Goal: Task Accomplishment & Management: Use online tool/utility

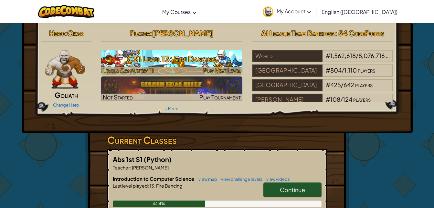
click at [229, 66] on h3 "CS1 Level 13: Fire Dancing" at bounding box center [171, 58] width 141 height 15
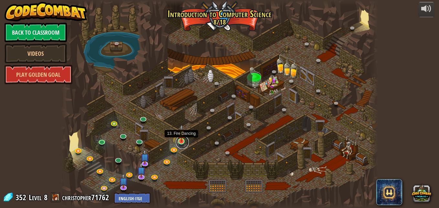
click at [183, 144] on link at bounding box center [182, 142] width 13 height 13
click at [182, 141] on img at bounding box center [181, 132] width 7 height 17
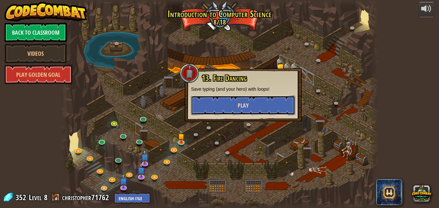
click at [226, 100] on button "Play" at bounding box center [243, 104] width 104 height 19
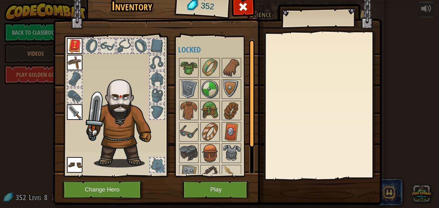
drag, startPoint x: 210, startPoint y: 193, endPoint x: 182, endPoint y: 190, distance: 28.3
click at [213, 190] on button "Play" at bounding box center [216, 190] width 68 height 18
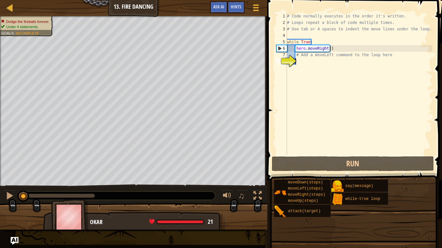
click at [317, 67] on div "# Code normally executes in the order it's written. # Loops repeat a block of c…" at bounding box center [359, 90] width 147 height 155
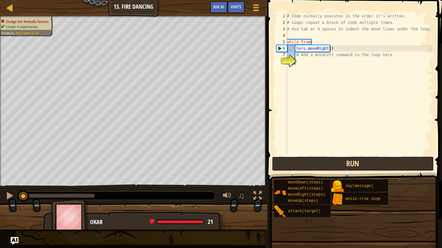
click at [344, 160] on button "Run" at bounding box center [353, 164] width 162 height 15
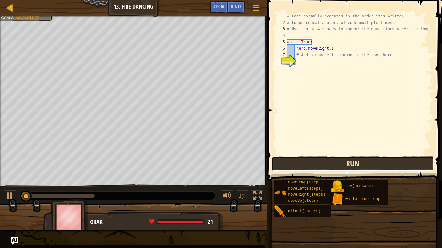
click at [344, 160] on button "Run" at bounding box center [353, 164] width 162 height 15
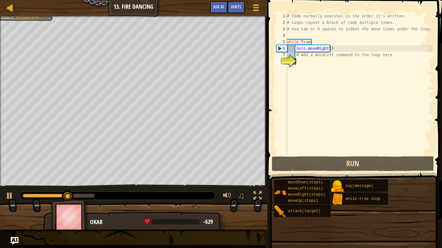
click at [302, 64] on div "# Code normally executes in the order it's written. # Loops repeat a block of c…" at bounding box center [359, 90] width 147 height 155
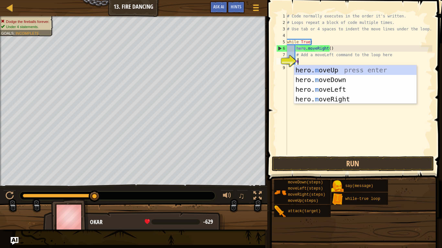
type textarea "mo"
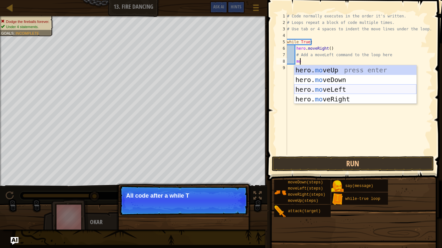
click at [341, 87] on div "hero. mo veUp press enter hero. mo veDown press enter hero. mo veLeft press ent…" at bounding box center [355, 94] width 122 height 58
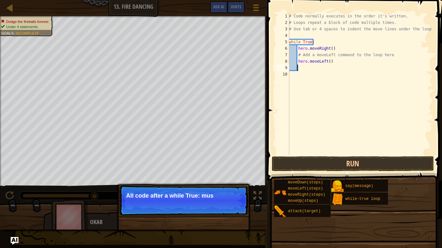
scroll to position [3, 0]
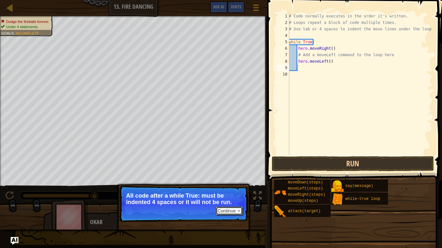
click at [234, 207] on button "Continue" at bounding box center [229, 211] width 27 height 8
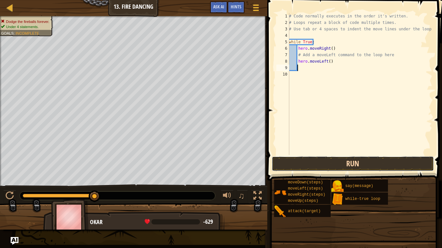
click at [312, 163] on button "Run" at bounding box center [353, 164] width 162 height 15
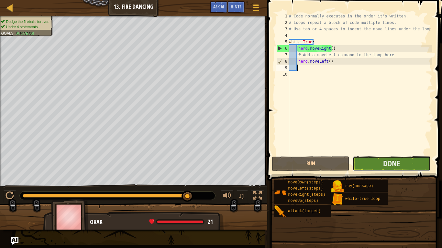
click at [404, 164] on button "Done" at bounding box center [392, 164] width 78 height 15
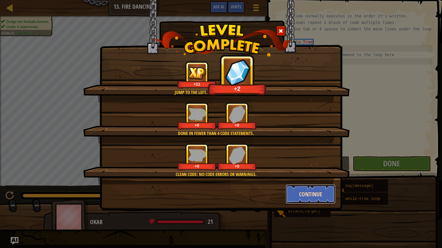
click at [321, 201] on button "Continue" at bounding box center [311, 194] width 50 height 19
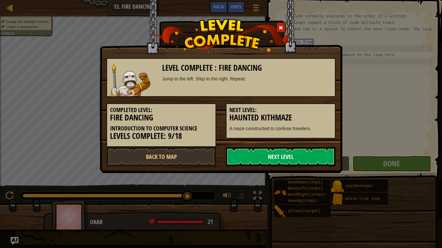
click at [312, 152] on link "Next Level" at bounding box center [281, 156] width 110 height 19
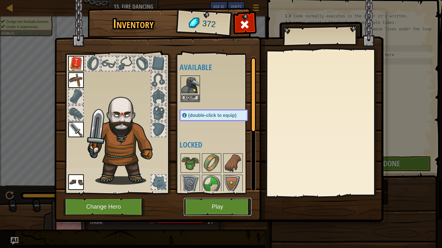
click at [243, 207] on button "Play" at bounding box center [218, 207] width 68 height 18
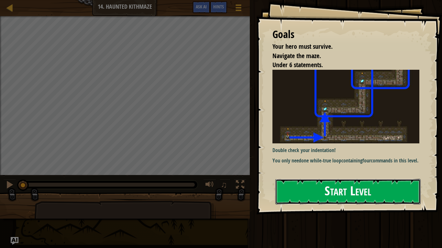
click at [357, 201] on button "Start Level" at bounding box center [347, 192] width 145 height 26
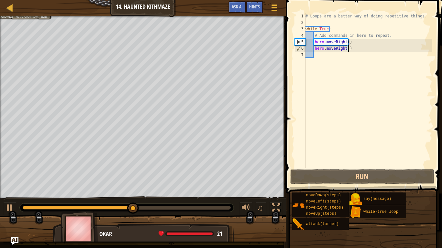
click at [361, 51] on div "# Loops are a better way of doing repetitive things. while True : # Add command…" at bounding box center [368, 97] width 128 height 168
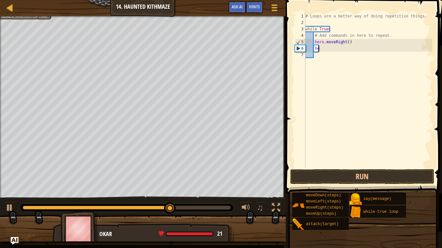
type textarea "h"
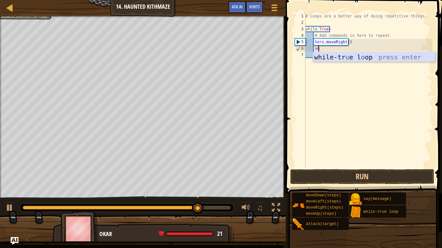
type textarea "u"
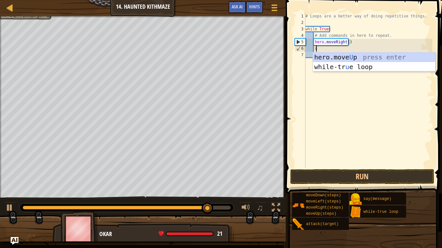
type textarea "up"
click at [365, 58] on div "hero.move Up press enter while-tr u e loo p press enter" at bounding box center [374, 71] width 122 height 39
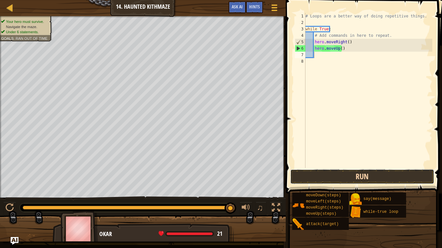
click at [358, 177] on button "Run" at bounding box center [362, 177] width 144 height 15
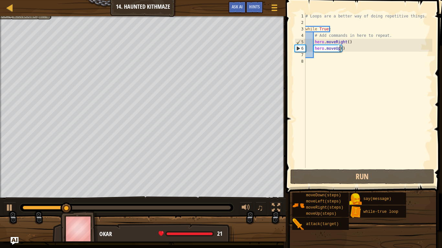
click at [340, 50] on div "# Loops are a better way of doing repetitive things. while True : # Add command…" at bounding box center [368, 97] width 128 height 168
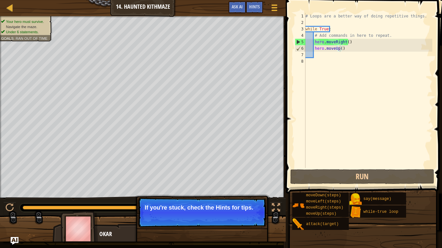
click at [243, 207] on p "If you're stuck, check the Hints for tips." at bounding box center [202, 208] width 115 height 6
click at [255, 207] on button "Continue" at bounding box center [247, 217] width 27 height 8
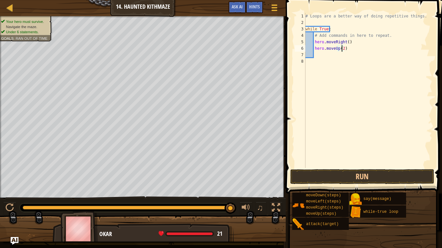
type textarea "hero.moveUp()"
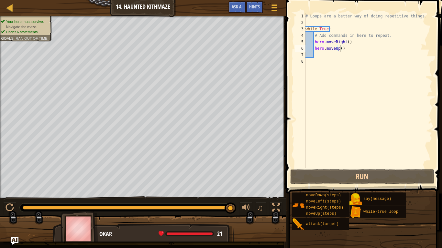
scroll to position [3, 3]
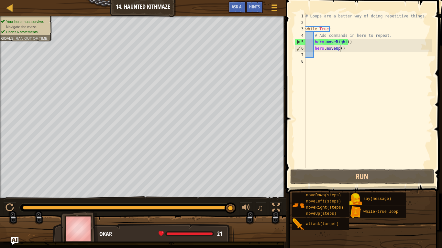
drag, startPoint x: 338, startPoint y: 170, endPoint x: 298, endPoint y: 138, distance: 51.3
click at [345, 43] on div "# Loops are a better way of doing repetitive things. while True : # Add command…" at bounding box center [368, 97] width 128 height 168
click at [346, 43] on div "# Loops are a better way of doing repetitive things. while True : # Add command…" at bounding box center [368, 97] width 128 height 168
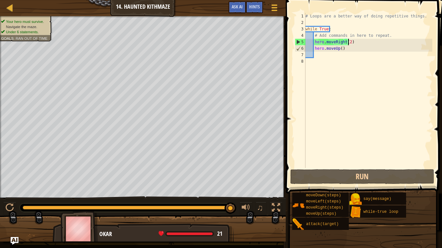
scroll to position [3, 4]
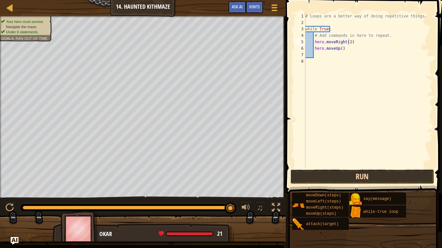
click at [361, 179] on button "Run" at bounding box center [362, 177] width 144 height 15
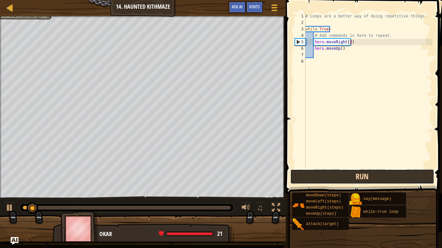
click at [361, 179] on button "Run" at bounding box center [362, 177] width 144 height 15
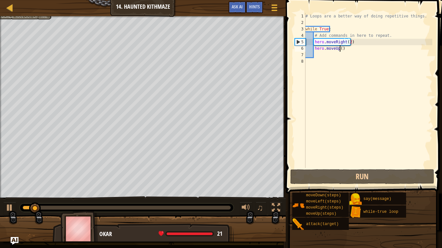
click at [340, 48] on div "# Loops are a better way of doing repetitive things. while True : # Add command…" at bounding box center [368, 97] width 128 height 168
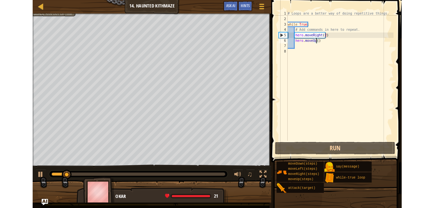
scroll to position [3, 3]
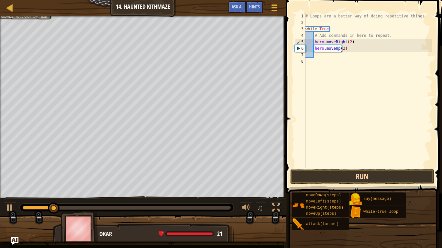
type textarea "hero.moveUp(2)"
click at [353, 181] on button "Run" at bounding box center [362, 177] width 144 height 15
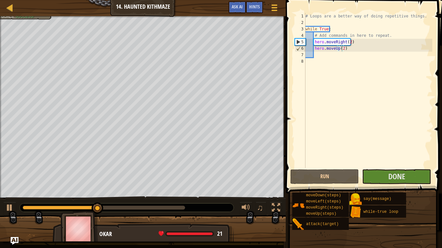
click at [206, 207] on div at bounding box center [127, 208] width 214 height 8
click at [178, 206] on div "0:22.4 Now: 0:11.7 Max: 0:23.4" at bounding box center [104, 208] width 162 height 4
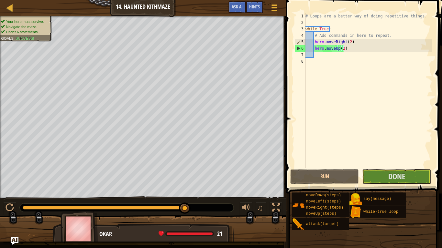
drag, startPoint x: 167, startPoint y: 206, endPoint x: 205, endPoint y: 209, distance: 38.3
click at [205, 207] on div at bounding box center [127, 208] width 214 height 8
click at [414, 181] on button "Done" at bounding box center [396, 177] width 69 height 15
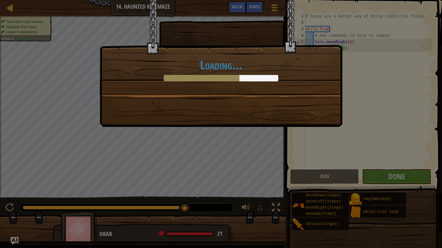
click at [295, 80] on div "Loading..." at bounding box center [220, 69] width 229 height 23
click at [296, 80] on div "Loading..." at bounding box center [220, 69] width 229 height 23
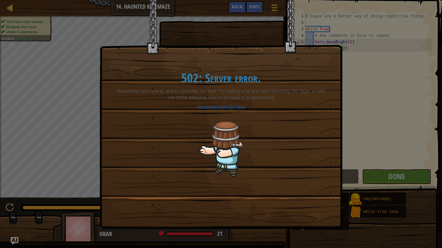
click at [238, 123] on img at bounding box center [220, 148] width 43 height 57
click at [235, 142] on img at bounding box center [220, 148] width 43 height 57
click at [214, 149] on img at bounding box center [220, 148] width 43 height 57
click at [191, 39] on div "502: Server error. Something went wrong, and it’s probably our fault. Try waiti…" at bounding box center [221, 98] width 242 height 197
click at [201, 108] on link "Home" at bounding box center [203, 107] width 12 height 5
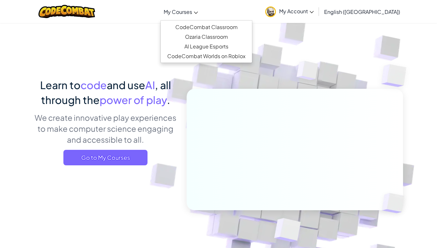
click at [192, 13] on span "My Courses" at bounding box center [178, 11] width 28 height 7
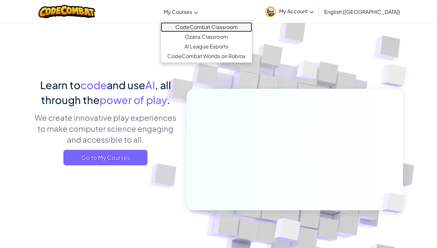
click at [196, 26] on link "CodeCombat Classroom" at bounding box center [206, 27] width 91 height 10
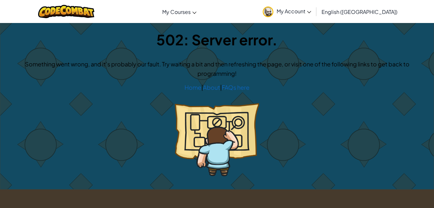
click at [292, 122] on div "502: Server error. Something went wrong, and it’s probably our fault. Try waiti…" at bounding box center [217, 106] width 434 height 166
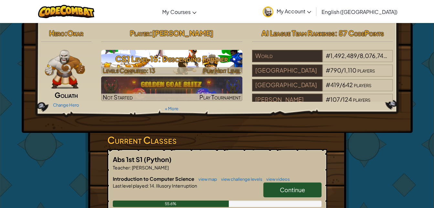
click at [193, 61] on h3 "CS1 Level 15: Descending Further" at bounding box center [171, 58] width 141 height 15
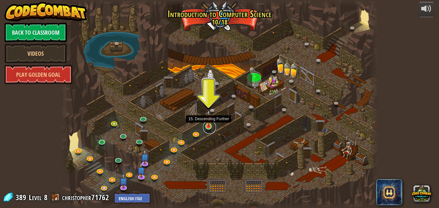
click at [212, 128] on link at bounding box center [209, 127] width 13 height 13
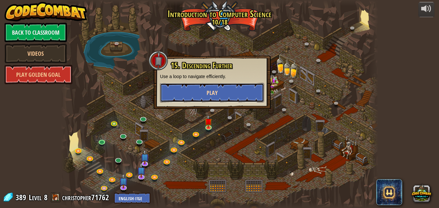
click at [187, 98] on button "Play" at bounding box center [212, 92] width 104 height 19
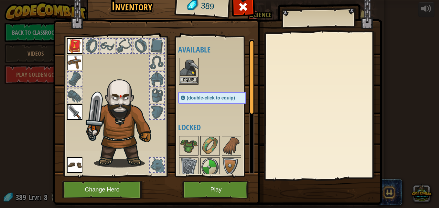
click at [182, 66] on img at bounding box center [189, 68] width 18 height 18
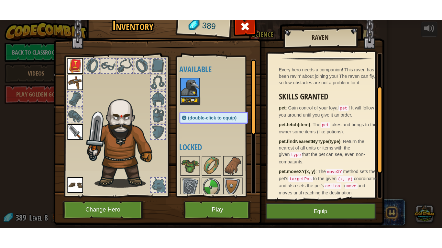
scroll to position [55, 0]
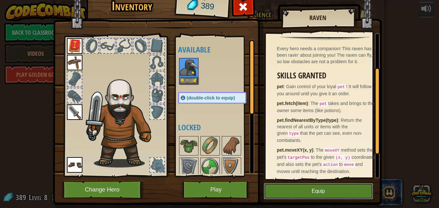
click at [308, 194] on button "Equip" at bounding box center [318, 191] width 109 height 16
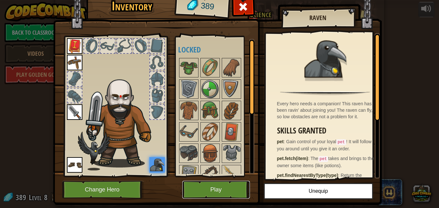
click at [235, 186] on button "Play" at bounding box center [216, 190] width 68 height 18
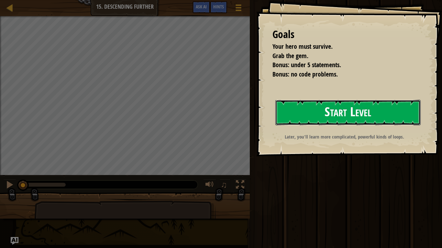
click at [328, 119] on button "Start Level" at bounding box center [347, 113] width 145 height 26
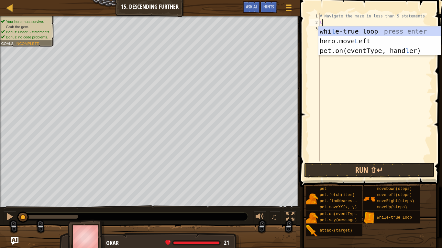
scroll to position [3, 0]
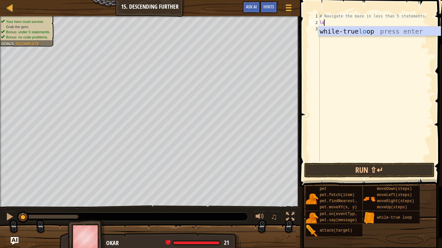
type textarea "loo"
click at [353, 29] on div "while-true loo p press enter" at bounding box center [379, 41] width 122 height 29
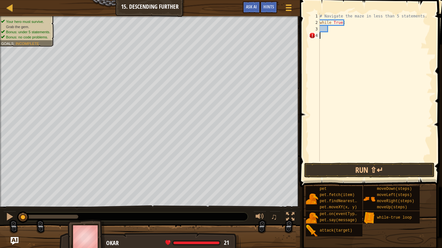
click at [337, 32] on div "# Navigate the maze in less than 5 statements. while True :" at bounding box center [375, 94] width 114 height 162
click at [323, 31] on div "# Navigate the maze in less than 5 statements. while True :" at bounding box center [375, 94] width 114 height 162
click at [328, 26] on div "# Navigate the maze in less than 5 statements. while True :" at bounding box center [375, 94] width 114 height 162
type textarea "while True:"
click at [332, 33] on div "# Navigate the maze in less than 5 statements. while True :" at bounding box center [375, 94] width 114 height 162
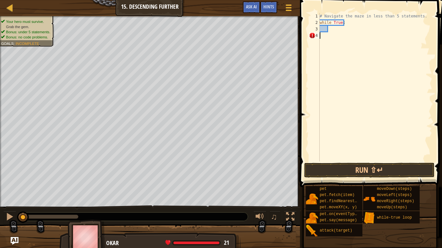
click at [334, 33] on div "# Navigate the maze in less than 5 statements. while True :" at bounding box center [375, 94] width 114 height 162
click at [334, 30] on div "# Navigate the maze in less than 5 statements. while True :" at bounding box center [375, 94] width 114 height 162
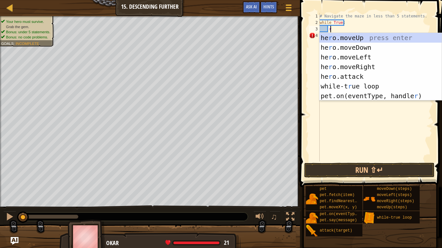
type textarea "ri"
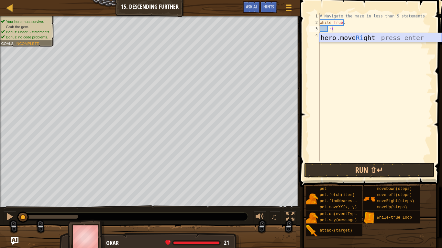
click at [354, 41] on div "hero.move Ri ght press enter" at bounding box center [380, 47] width 122 height 29
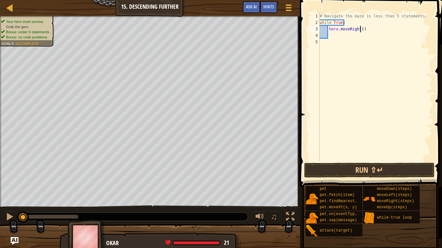
click at [360, 28] on div "# Navigate the maze in less than 5 statements. while True : hero . moveRight ( )" at bounding box center [375, 94] width 114 height 162
type textarea "hero.moveRight(2)"
click at [332, 36] on div "# Navigate the maze in less than 5 statements. while True : hero . moveRight ( …" at bounding box center [375, 94] width 114 height 162
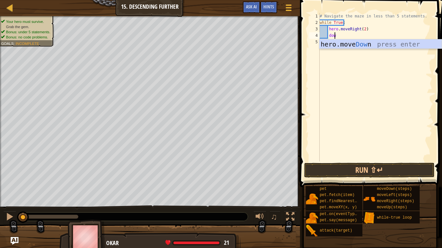
type textarea "down"
click at [349, 43] on div "hero.move Down press enter" at bounding box center [380, 53] width 122 height 29
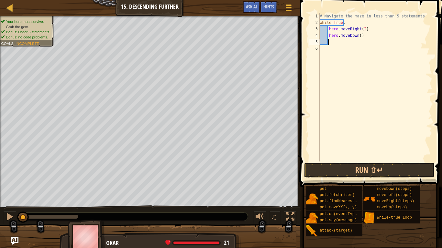
scroll to position [3, 0]
click at [332, 170] on button "Run ⇧↵" at bounding box center [369, 170] width 130 height 15
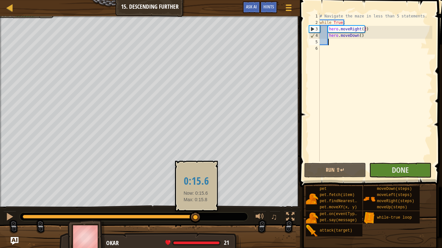
click at [196, 207] on div at bounding box center [110, 217] width 175 height 4
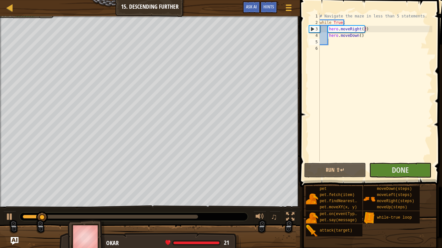
click at [180, 207] on div at bounding box center [134, 217] width 228 height 8
click at [179, 207] on div at bounding box center [134, 217] width 228 height 8
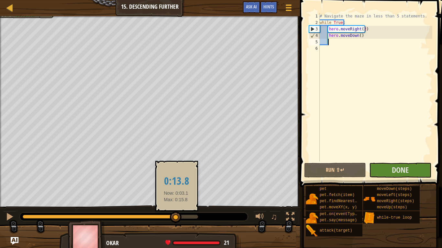
click at [176, 207] on div at bounding box center [110, 217] width 175 height 4
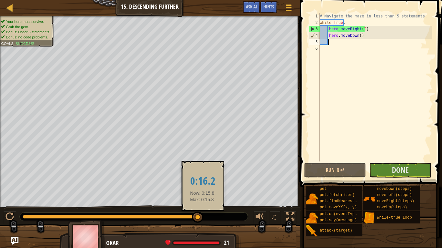
drag, startPoint x: 189, startPoint y: 218, endPoint x: 203, endPoint y: 218, distance: 13.9
click at [198, 207] on div at bounding box center [110, 217] width 175 height 4
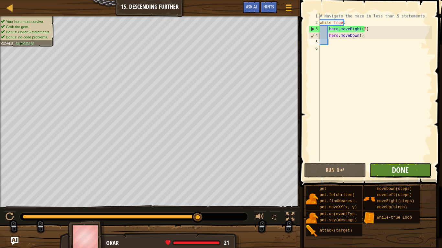
click at [400, 170] on span "Done" at bounding box center [400, 170] width 17 height 10
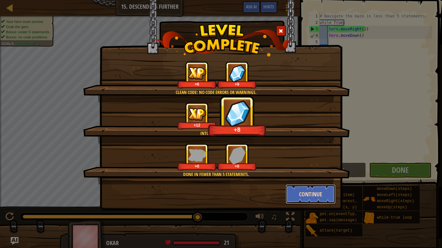
click at [299, 192] on button "Continue" at bounding box center [311, 194] width 50 height 19
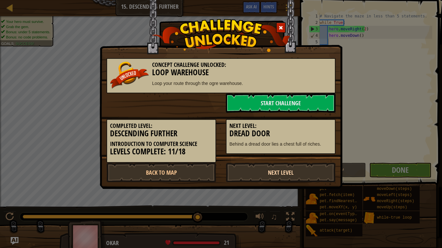
click at [283, 171] on link "Next Level" at bounding box center [281, 172] width 110 height 19
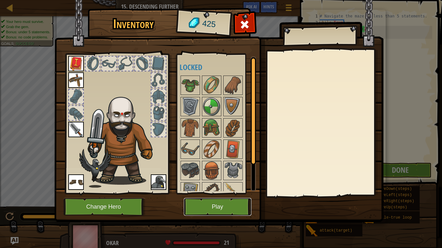
click at [222, 207] on button "Play" at bounding box center [218, 207] width 68 height 18
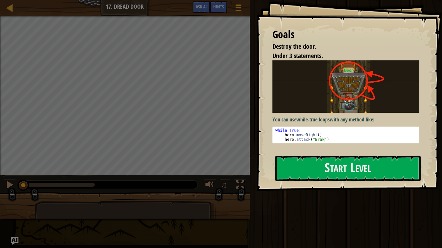
click at [298, 123] on div "You can use while-true loops with any method like: 1 2 3 while True : hero . mo…" at bounding box center [348, 101] width 152 height 83
click at [308, 165] on button "Start Level" at bounding box center [347, 169] width 145 height 26
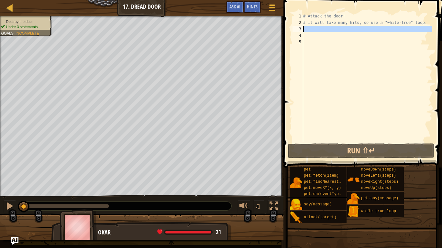
click at [302, 31] on div "3" at bounding box center [297, 29] width 11 height 6
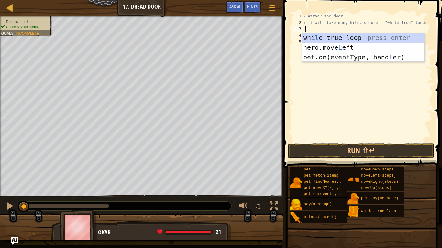
scroll to position [3, 0]
type textarea "lo"
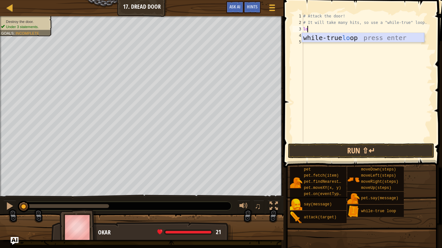
click at [383, 39] on div "while-true lo op press enter" at bounding box center [363, 47] width 122 height 29
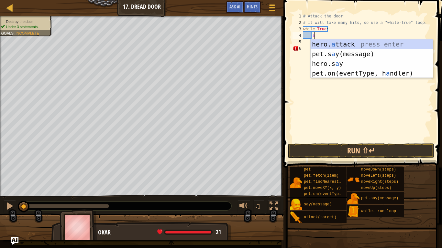
scroll to position [3, 1]
click at [337, 42] on div "hero. a ttack press enter pet.s a y(message) press enter hero.s a y press enter…" at bounding box center [372, 68] width 122 height 58
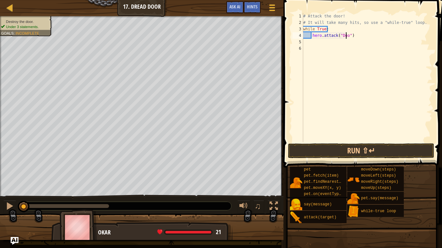
scroll to position [3, 4]
type textarea "hero.attack("Door")"
click at [335, 152] on button "Run ⇧↵" at bounding box center [361, 151] width 146 height 15
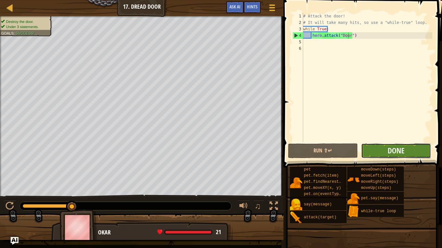
click at [383, 152] on button "Done" at bounding box center [396, 151] width 70 height 15
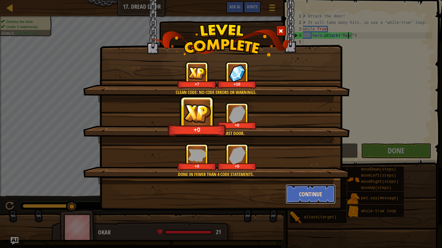
click at [320, 189] on button "Continue" at bounding box center [311, 194] width 50 height 19
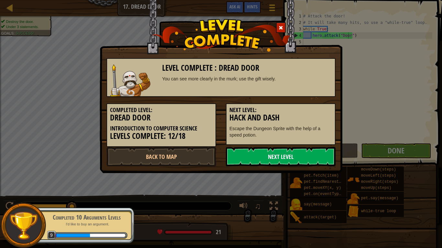
click at [287, 158] on link "Next Level" at bounding box center [281, 156] width 110 height 19
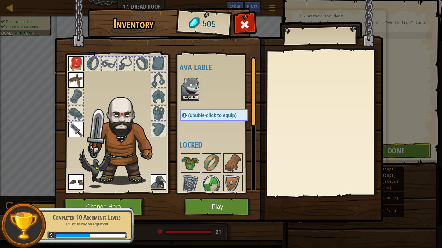
click at [186, 82] on img at bounding box center [190, 85] width 18 height 18
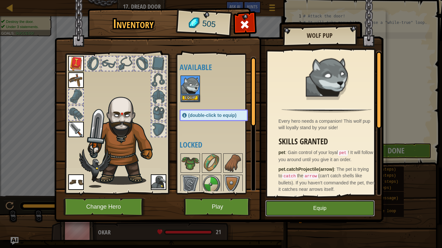
click at [334, 207] on button "Equip" at bounding box center [319, 209] width 109 height 16
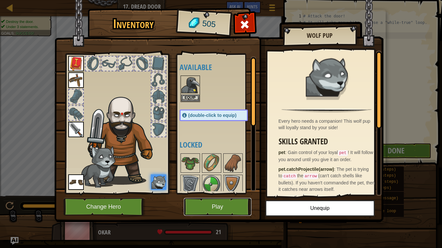
click at [231, 207] on button "Play" at bounding box center [218, 207] width 68 height 18
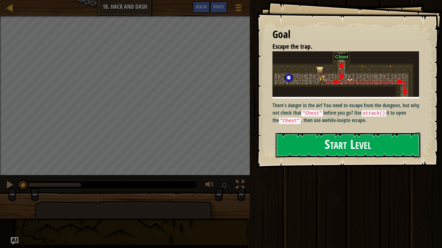
click at [366, 146] on button "Start Level" at bounding box center [347, 146] width 145 height 26
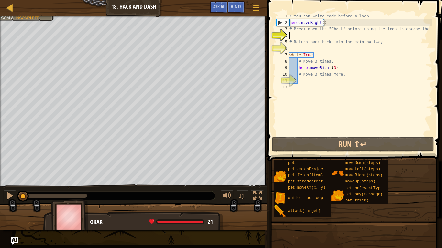
click at [0, 57] on div "Humans must survive. (1/2) Escape the trap. Goals : Incomplete" at bounding box center [133, 101] width 267 height 170
click at [7, 0] on div "Map Introduction to Computer Science 18. Hack and Dash Game Menu Done Hints Ask…" at bounding box center [221, 124] width 442 height 248
click at [270, 207] on div "Map Introduction to Computer Science 18. Hack and Dash Game Menu Done Hints Ask…" at bounding box center [221, 124] width 442 height 248
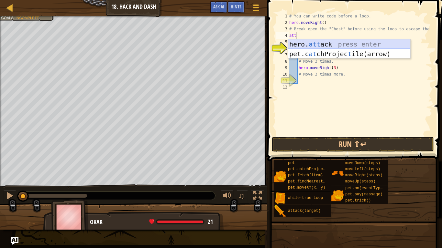
click at [340, 45] on div "hero. att ack press enter pet.c at chProjec t ile(arrow) press enter" at bounding box center [349, 58] width 122 height 39
type textarea "hero.attack("Enemy Name")"
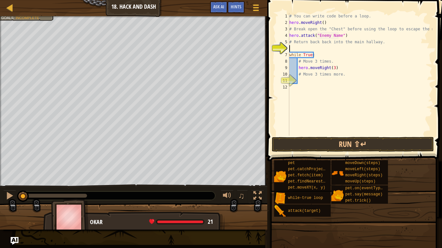
click at [306, 48] on div "# You can write code before a loop. hero . moveRight ( ) # Break open the "Ches…" at bounding box center [360, 81] width 144 height 136
click at [345, 145] on button "Run ⇧↵" at bounding box center [353, 144] width 162 height 15
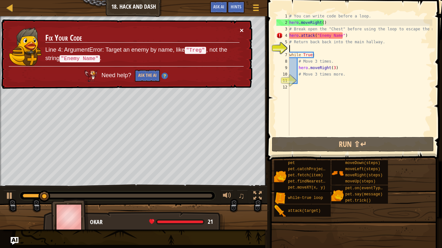
click at [240, 29] on button "×" at bounding box center [242, 30] width 4 height 7
click at [339, 36] on div "# You can write code before a loop. hero . moveRight ( ) # Break open the "Ches…" at bounding box center [360, 81] width 144 height 136
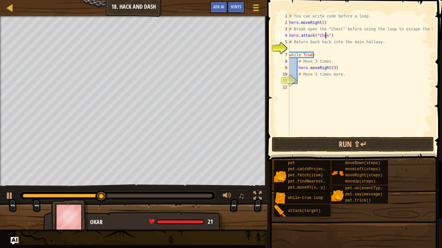
scroll to position [3, 3]
type textarea "hero.attack("Chest")"
click at [367, 147] on button "Run ⇧↵" at bounding box center [353, 144] width 162 height 15
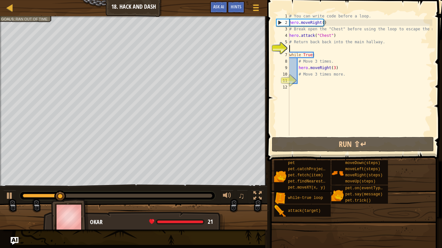
click at [301, 49] on div "# You can write code before a loop. hero . moveRight ( ) # Break open the "Ches…" at bounding box center [360, 81] width 144 height 136
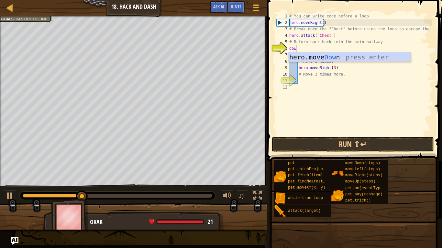
type textarea "down"
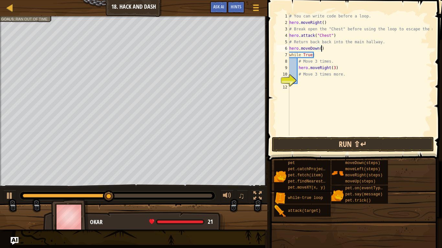
type textarea "hero.moveDown()"
click at [357, 141] on button "Run ⇧↵" at bounding box center [353, 144] width 162 height 15
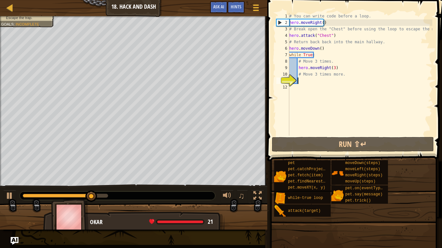
click at [310, 83] on div "# You can write code before a loop. hero . moveRight ( ) # Break open the "Ches…" at bounding box center [360, 81] width 144 height 136
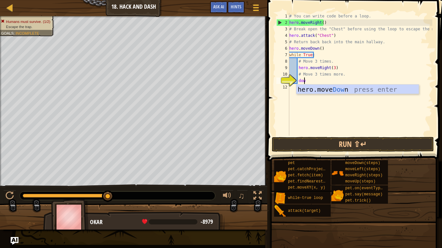
type textarea "down"
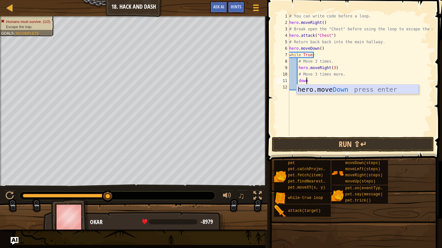
click at [350, 92] on div "hero.move Down press enter" at bounding box center [357, 99] width 122 height 29
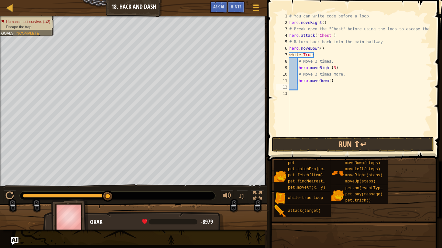
click at [327, 82] on div "# You can write code before a loop. hero . moveRight ( ) # Break open the "Ches…" at bounding box center [360, 81] width 144 height 136
type textarea "hero.moveDown(3)"
drag, startPoint x: 342, startPoint y: 138, endPoint x: 314, endPoint y: 141, distance: 27.9
click at [314, 141] on button "Run ⇧↵" at bounding box center [353, 144] width 162 height 15
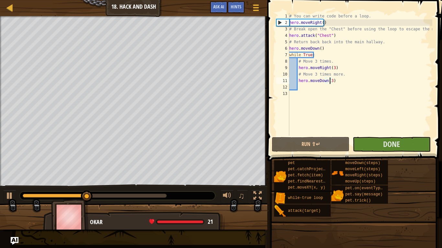
click at [58, 1] on div "Map Introduction to Computer Science 18. Hack and Dash Game Menu Done Hints Ask…" at bounding box center [221, 124] width 442 height 248
click at [161, 198] on div at bounding box center [95, 196] width 144 height 4
click at [4, 196] on button at bounding box center [9, 196] width 13 height 13
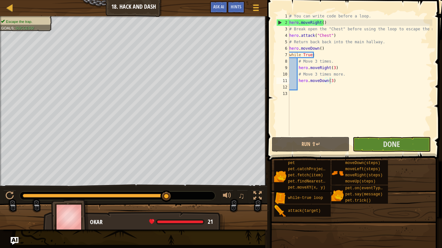
click at [184, 195] on div at bounding box center [117, 196] width 195 height 8
click at [397, 142] on span "Done" at bounding box center [391, 144] width 17 height 10
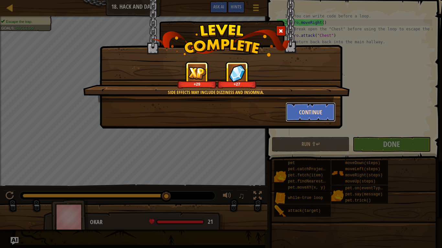
click at [325, 114] on button "Continue" at bounding box center [311, 112] width 50 height 19
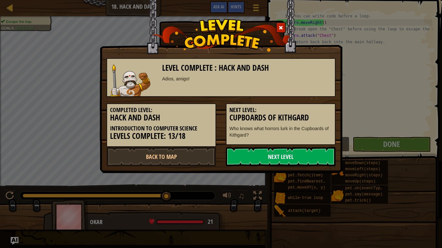
click at [307, 156] on link "Next Level" at bounding box center [281, 156] width 110 height 19
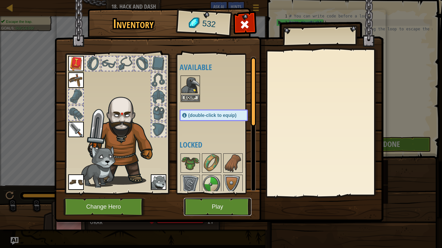
click at [221, 207] on button "Play" at bounding box center [218, 207] width 68 height 18
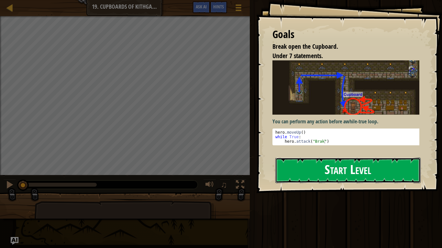
click at [314, 170] on button "Start Level" at bounding box center [347, 171] width 145 height 26
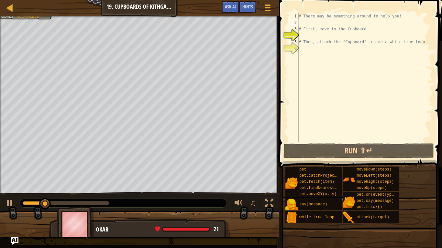
click at [332, 22] on div "# There may be something around to help you! # First, move to the Cupboard. # T…" at bounding box center [364, 84] width 135 height 142
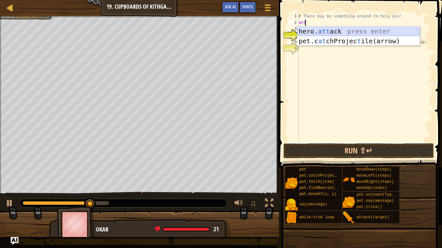
click at [374, 33] on div "hero. att ack press enter pet.c at chProjec t ile(arrow) press enter" at bounding box center [358, 46] width 122 height 39
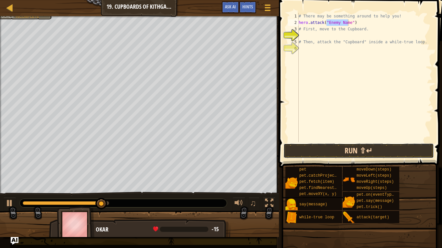
click at [371, 154] on button "Run ⇧↵" at bounding box center [358, 151] width 151 height 15
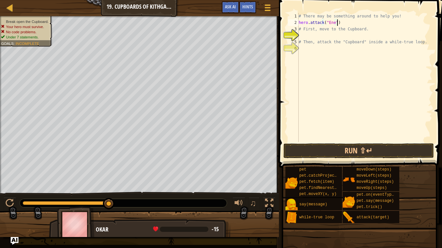
click at [352, 23] on div "# There may be something around to help you! hero . attack ( "Ene" ) # First, m…" at bounding box center [364, 84] width 135 height 142
type textarea "h"
click at [252, 2] on div "Hints" at bounding box center [247, 7] width 17 height 12
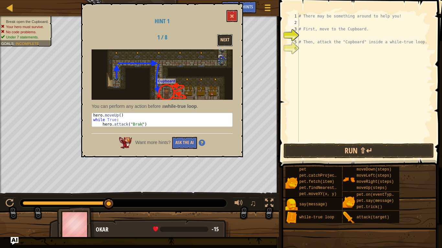
click at [224, 42] on button "Next" at bounding box center [225, 40] width 16 height 12
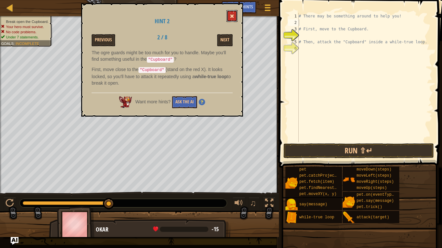
click at [231, 15] on span at bounding box center [232, 16] width 5 height 5
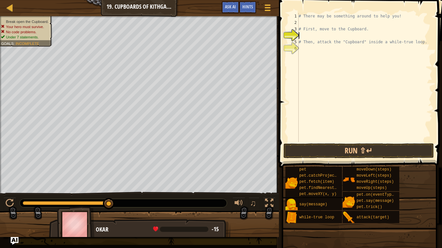
click at [308, 38] on div "# There may be something around to help you! # First, move to the Cupboard. # T…" at bounding box center [364, 84] width 135 height 142
click at [316, 25] on div "# There may be something around to help you! # First, move to the Cupboard. # T…" at bounding box center [364, 84] width 135 height 142
click at [311, 35] on div "# There may be something around to help you! # First, move to the Cupboard. # T…" at bounding box center [364, 84] width 135 height 142
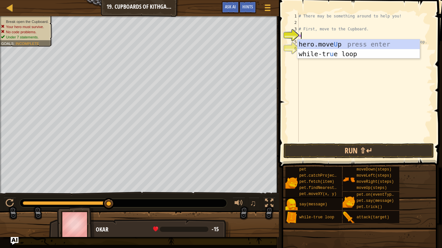
type textarea "up"
click at [357, 45] on div "hero.move Up press enter while-tr u e loo p press enter" at bounding box center [358, 58] width 122 height 39
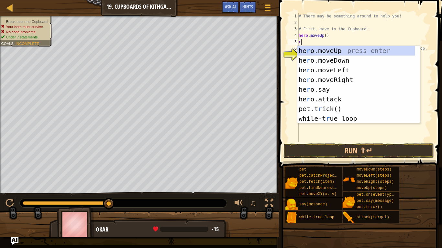
type textarea "ri"
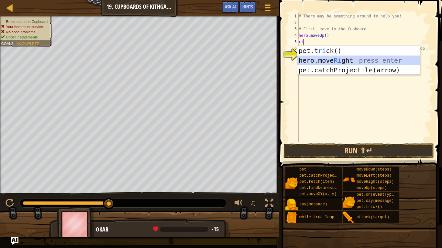
click at [354, 60] on div "pet.t ri ck() press enter hero.move Ri ght press enter pet.catchP r oject i [GE…" at bounding box center [358, 70] width 122 height 49
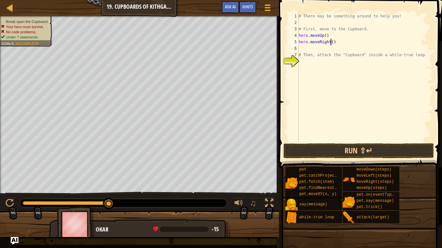
click at [331, 43] on div "# There may be something around to help you! # First, move to the Cupboard. her…" at bounding box center [364, 84] width 135 height 142
type textarea "hero.moveRight(2)"
click at [331, 48] on div "# There may be something around to help you! # First, move to the Cupboard. her…" at bounding box center [364, 84] width 135 height 142
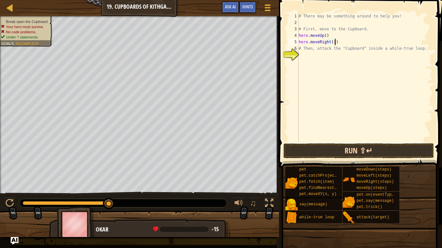
type textarea "hero.moveRight(2)"
click at [321, 152] on button "Run ⇧↵" at bounding box center [358, 151] width 151 height 15
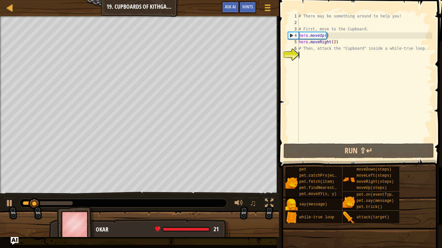
click at [309, 59] on div "# There may be something around to help you! # First, move to the Cupboard. her…" at bounding box center [364, 84] width 135 height 142
click at [346, 44] on div "# There may be something around to help you! # First, move to the Cupboard. her…" at bounding box center [364, 84] width 135 height 142
type textarea "hero.moveRight(2)"
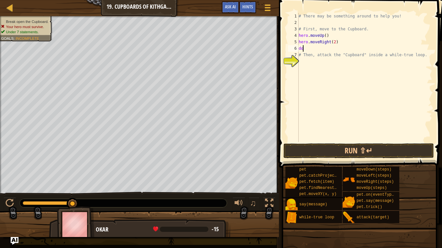
type textarea "d"
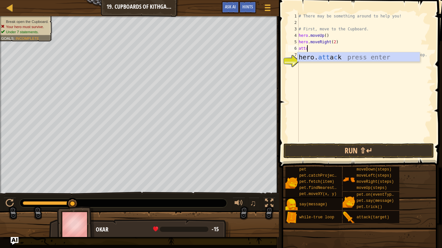
scroll to position [3, 0]
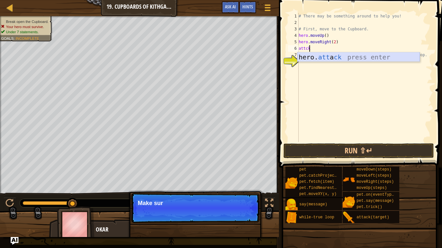
click at [369, 56] on div "hero. att a ck press enter" at bounding box center [358, 66] width 122 height 29
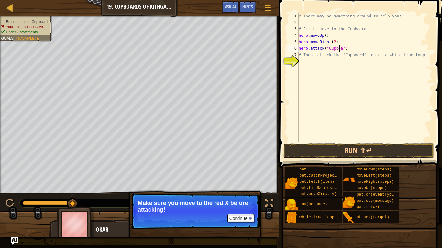
scroll to position [3, 4]
type textarea "hero.attack("Cupboard")"
drag, startPoint x: 356, startPoint y: 47, endPoint x: 294, endPoint y: 51, distance: 61.9
click at [294, 51] on div "hero.attack("Cupboard") 1 2 3 4 5 6 7 8 # There may be something around to help…" at bounding box center [360, 77] width 146 height 129
click at [308, 66] on div "# There may be something around to help you! # First, move to the Cupboard. her…" at bounding box center [364, 84] width 135 height 142
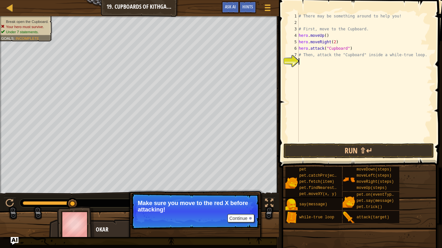
scroll to position [3, 0]
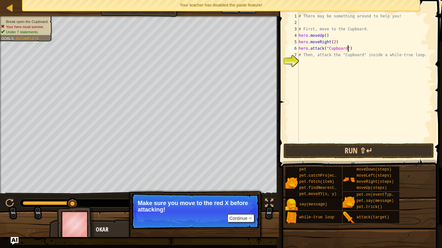
click at [347, 51] on div "# There may be something around to help you! # First, move to the Cupboard. her…" at bounding box center [364, 84] width 135 height 142
type textarea "h"
click at [326, 64] on div "# There may be something around to help you! # First, move to the Cupboard. her…" at bounding box center [364, 84] width 135 height 142
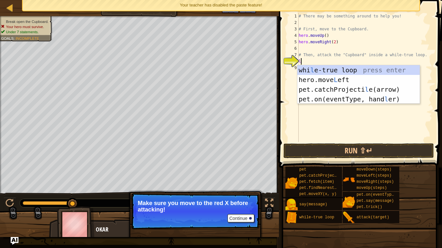
type textarea "lo"
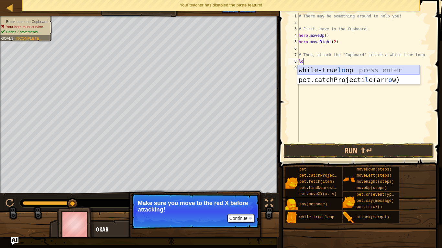
click at [380, 70] on div "while-true lo op press enter pet.catchProjecti l e(arr o w) press enter" at bounding box center [358, 84] width 122 height 39
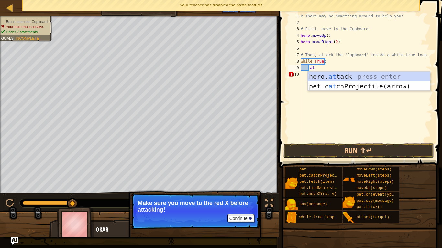
scroll to position [3, 1]
type textarea "at"
click at [365, 0] on body "Map Introduction to Computer Science 19. Cupboards of Kithgard Game Menu Done H…" at bounding box center [221, 0] width 442 height 0
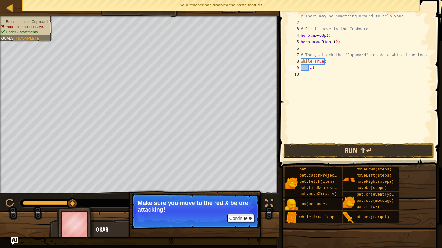
scroll to position [3, 0]
click at [317, 71] on div "# There may be something around to help you! # First, move to the Cupboard. her…" at bounding box center [365, 84] width 133 height 142
click at [319, 70] on div "# There may be something around to help you! # First, move to the Cupboard. her…" at bounding box center [365, 84] width 133 height 142
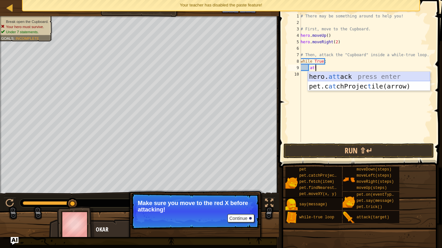
click at [338, 76] on div "hero. att ack press enter pet.c at chProjec t ile(arrow) press enter" at bounding box center [369, 91] width 122 height 39
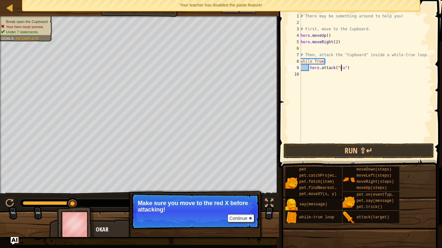
scroll to position [3, 4]
type textarea "hero.attack("Cupboard")"
click at [355, 159] on span at bounding box center [361, 74] width 168 height 187
click at [366, 148] on button "Run ⇧↵" at bounding box center [358, 151] width 151 height 15
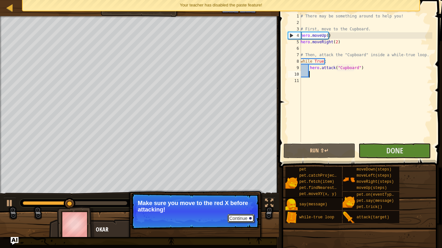
click at [251, 207] on button "Continue" at bounding box center [240, 218] width 27 height 8
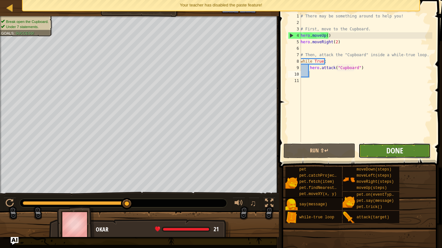
click at [389, 153] on span "Done" at bounding box center [394, 151] width 17 height 10
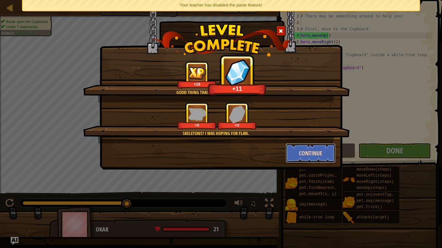
click at [312, 152] on button "Continue" at bounding box center [311, 153] width 50 height 19
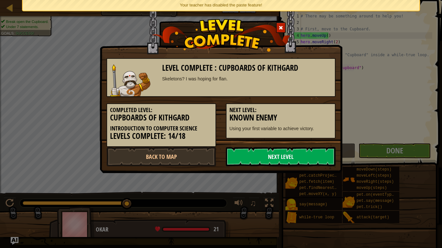
click at [312, 153] on link "Next Level" at bounding box center [281, 156] width 110 height 19
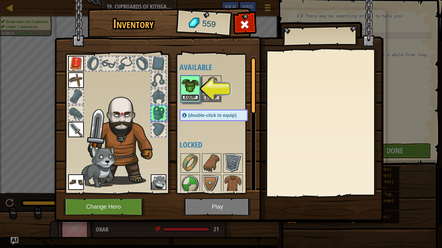
click at [193, 96] on button "Equip" at bounding box center [190, 97] width 18 height 7
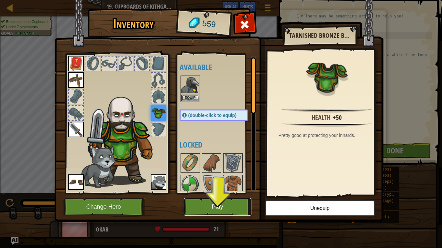
click at [213, 207] on button "Play" at bounding box center [218, 207] width 68 height 18
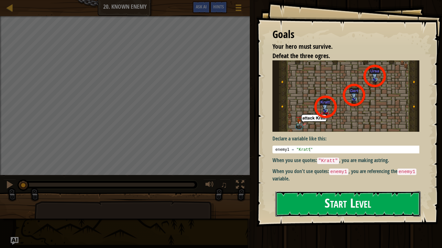
click at [352, 205] on button "Start Level" at bounding box center [347, 205] width 145 height 26
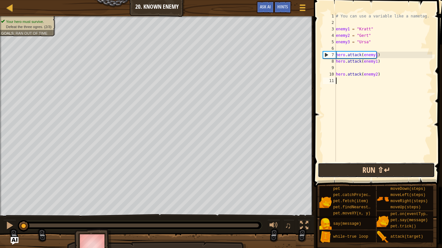
click at [349, 172] on button "Run ⇧↵" at bounding box center [376, 170] width 117 height 15
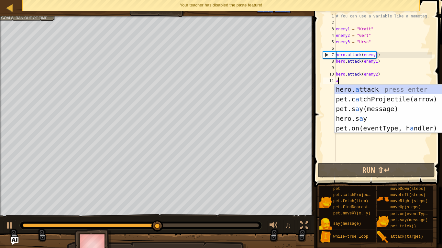
scroll to position [3, 0]
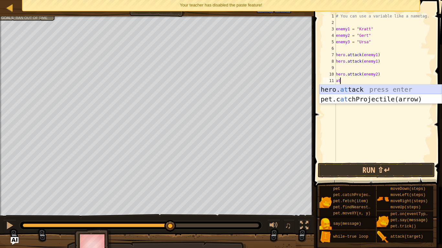
click at [358, 89] on div "hero. at tack press enter pet.c at chProjectile(arrow) press enter" at bounding box center [380, 104] width 122 height 39
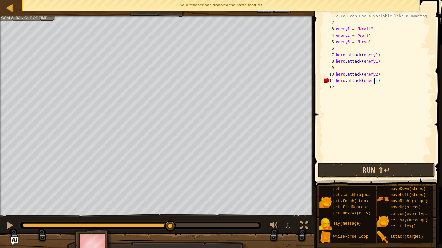
scroll to position [3, 3]
type textarea "hero.attack(enemy3)"
click at [389, 174] on button "Run ⇧↵" at bounding box center [376, 170] width 117 height 15
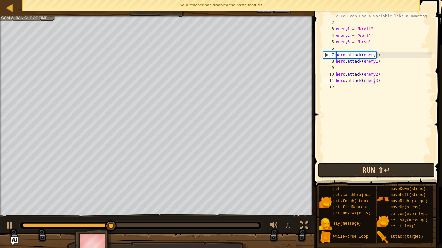
click at [400, 174] on button "Run ⇧↵" at bounding box center [376, 170] width 117 height 15
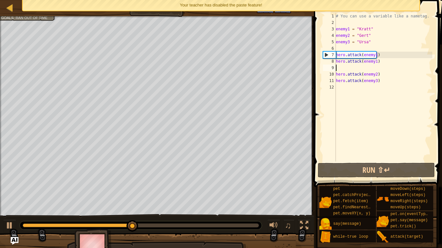
click at [379, 67] on div "# You can use a variable like a nametag. enemy1 = "[PERSON_NAME]" enemy2 = "[PE…" at bounding box center [383, 94] width 98 height 162
click at [326, 79] on div "11" at bounding box center [329, 81] width 13 height 6
click at [327, 79] on div "11" at bounding box center [329, 81] width 13 height 6
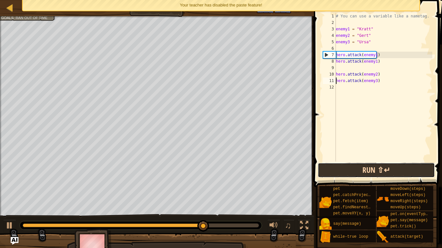
click at [368, 168] on button "Run ⇧↵" at bounding box center [376, 170] width 117 height 15
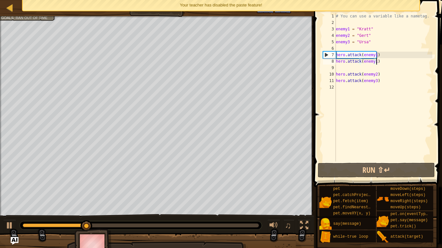
click at [378, 61] on div "# You can use a variable like a nametag. enemy1 = "[PERSON_NAME]" enemy2 = "[PE…" at bounding box center [383, 94] width 98 height 162
type textarea "hero.attack(enemy1)"
click at [361, 70] on div "# You can use a variable like a nametag. enemy1 = "[PERSON_NAME]" enemy2 = "[PE…" at bounding box center [383, 94] width 98 height 162
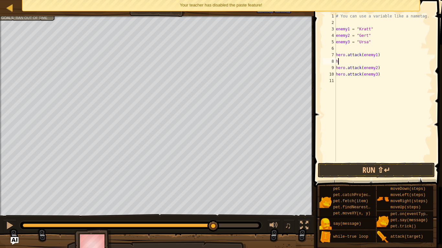
type textarea "h"
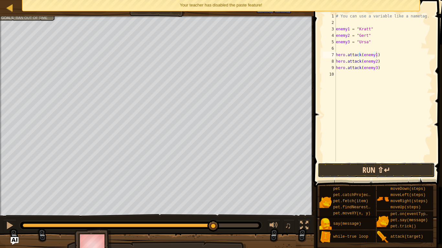
click at [371, 174] on button "Run ⇧↵" at bounding box center [376, 170] width 117 height 15
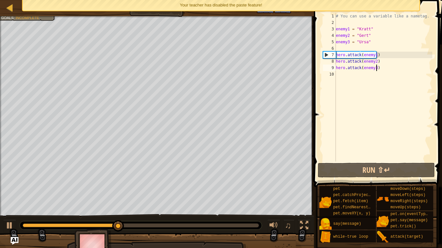
click at [377, 70] on div "# You can use a variable like a nametag. enemy1 = "[PERSON_NAME]" enemy2 = "[PE…" at bounding box center [383, 94] width 98 height 162
click at [372, 69] on div "# You can use a variable like a nametag. enemy1 = "[PERSON_NAME]" enemy2 = "[PE…" at bounding box center [383, 94] width 98 height 162
click at [378, 69] on div "# You can use a variable like a nametag. enemy1 = "[PERSON_NAME]" enemy2 = "[PE…" at bounding box center [383, 94] width 98 height 162
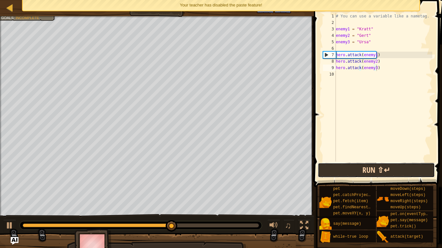
click at [373, 170] on button "Run ⇧↵" at bounding box center [376, 170] width 117 height 15
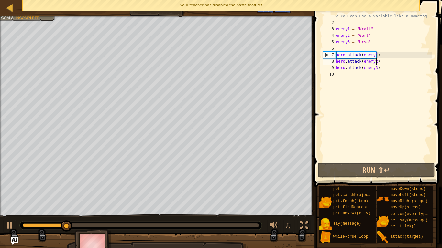
click at [389, 63] on div "# You can use a variable like a nametag. enemy1 = "[PERSON_NAME]" enemy2 = "[PE…" at bounding box center [383, 94] width 98 height 162
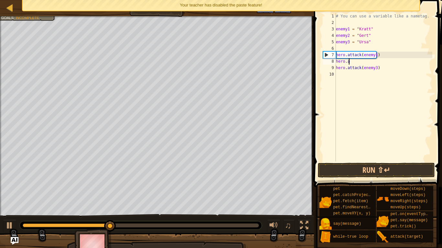
type textarea "h"
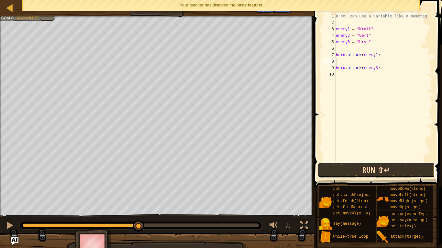
click at [387, 173] on button "Run ⇧↵" at bounding box center [376, 170] width 117 height 15
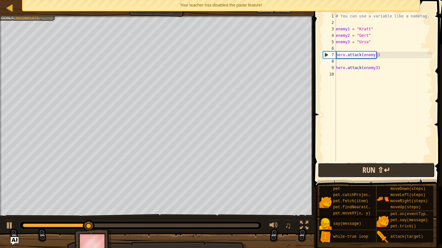
click at [392, 171] on button "Run ⇧↵" at bounding box center [376, 170] width 117 height 15
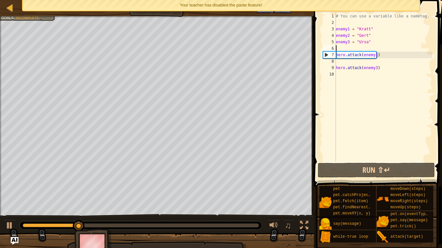
click at [341, 50] on div "# You can use a variable like a nametag. enemy1 = "[PERSON_NAME]" enemy2 = "[PE…" at bounding box center [383, 94] width 98 height 162
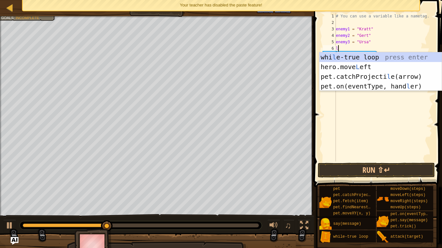
type textarea "lo"
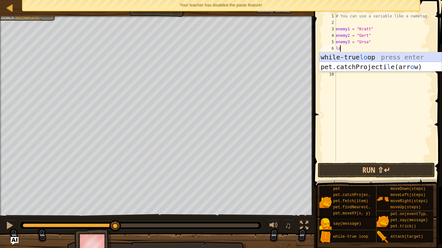
click at [359, 57] on div "while-true lo op press enter pet.catchProjecti l e(arr o w) press enter" at bounding box center [380, 71] width 122 height 39
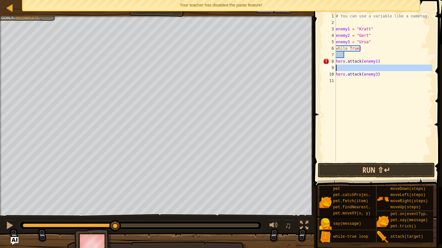
click at [335, 65] on div "9" at bounding box center [329, 68] width 13 height 6
type textarea "hero.attack(enemy3)"
click at [384, 64] on div "# You can use a variable like a nametag. enemy1 = "[PERSON_NAME]" enemy2 = "[PE…" at bounding box center [383, 94] width 98 height 162
type textarea "hero.attack(enemy1)"
click at [348, 58] on div "# You can use a variable like a nametag. enemy1 = "[PERSON_NAME]" enemy2 = "[PE…" at bounding box center [383, 94] width 98 height 162
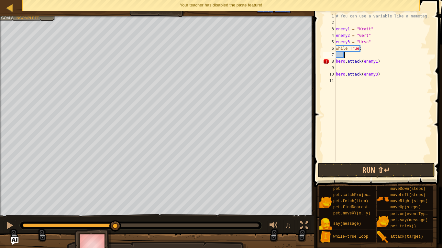
type textarea "h"
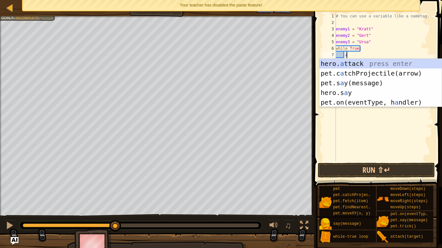
scroll to position [3, 1]
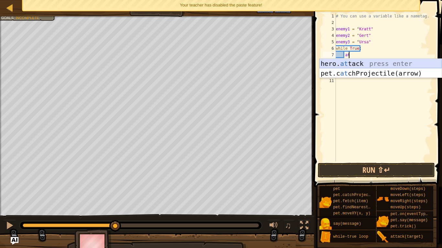
click at [363, 64] on div "hero. at tack press enter pet.c at chProjectile(arrow) press enter" at bounding box center [380, 78] width 122 height 39
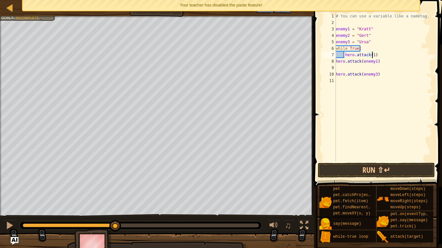
scroll to position [3, 3]
click at [371, 55] on div "# You can use a variable like a nametag. enemy1 = "[PERSON_NAME]" enemy2 = "[PE…" at bounding box center [383, 94] width 98 height 162
click at [378, 64] on div "# You can use a variable like a nametag. enemy1 = "[PERSON_NAME]" enemy2 = "[PE…" at bounding box center [383, 94] width 98 height 162
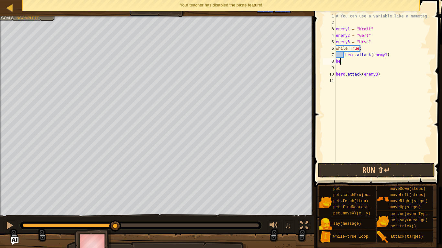
type textarea "h"
click at [380, 77] on div "# You can use a variable like a nametag. enemy1 = "[PERSON_NAME]" enemy2 = "[PE…" at bounding box center [383, 94] width 98 height 162
type textarea "h"
click at [373, 85] on div "# You can use a variable like a nametag. enemy1 = "[PERSON_NAME]" enemy2 = "[PE…" at bounding box center [383, 94] width 98 height 162
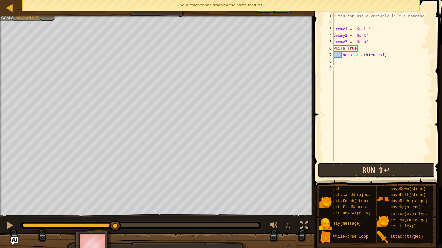
click at [379, 172] on button "Run ⇧↵" at bounding box center [376, 170] width 117 height 15
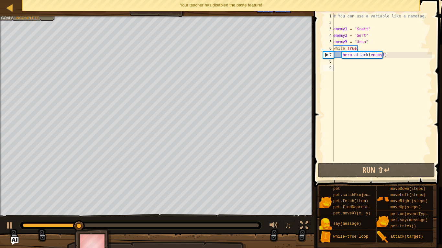
click at [346, 65] on div "# You can use a variable like a nametag. enemy1 = "[PERSON_NAME]" enemy2 = "[PE…" at bounding box center [382, 94] width 100 height 162
click at [346, 61] on div "# You can use a variable like a nametag. enemy1 = "[PERSON_NAME]" enemy2 = "[PE…" at bounding box center [382, 94] width 100 height 162
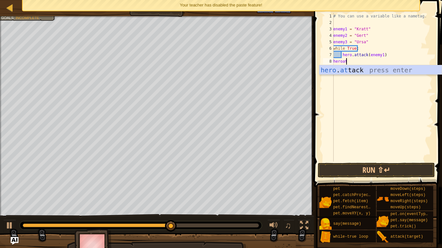
scroll to position [3, 1]
click at [382, 70] on div "hero . at tack press enter" at bounding box center [380, 79] width 122 height 29
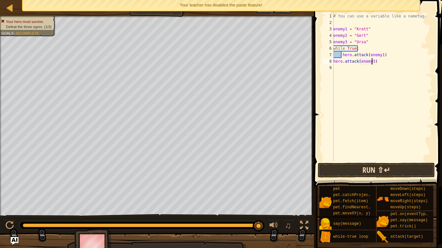
scroll to position [3, 3]
type textarea "hero.attack(enemy3)"
click at [381, 169] on button "Run ⇧↵" at bounding box center [376, 170] width 117 height 15
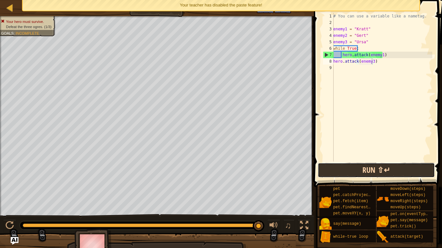
click at [381, 169] on button "Run ⇧↵" at bounding box center [376, 170] width 117 height 15
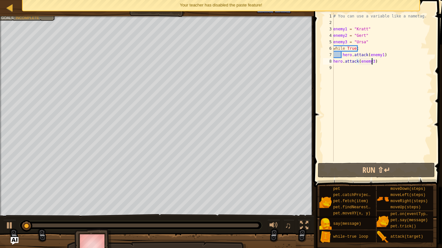
click at [385, 67] on div "# You can use a variable like a nametag. enemy1 = "[PERSON_NAME]" enemy2 = "[PE…" at bounding box center [382, 94] width 100 height 162
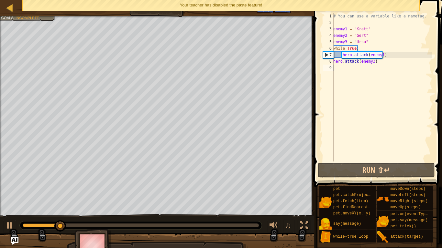
click at [371, 63] on div "# You can use a variable like a nametag. enemy1 = "[PERSON_NAME]" enemy2 = "[PE…" at bounding box center [382, 94] width 100 height 162
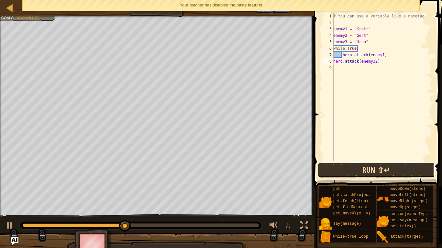
click at [363, 175] on button "Run ⇧↵" at bounding box center [376, 170] width 117 height 15
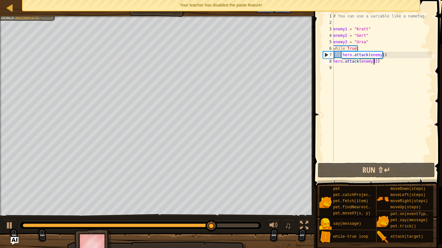
scroll to position [3, 3]
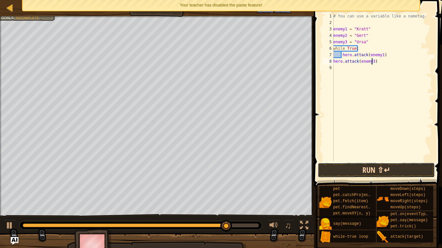
click at [382, 169] on button "Run ⇧↵" at bounding box center [376, 170] width 117 height 15
click at [376, 172] on button "Run ⇧↵" at bounding box center [376, 170] width 117 height 15
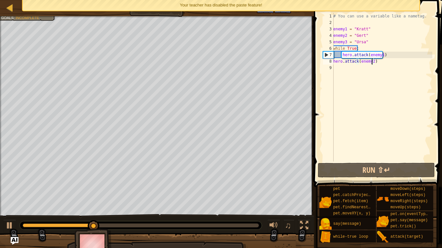
click at [333, 60] on div "8" at bounding box center [328, 61] width 11 height 6
type textarea "hero.attack(enemy2)"
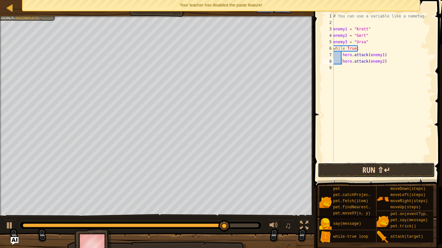
click at [344, 166] on button "Run ⇧↵" at bounding box center [376, 170] width 117 height 15
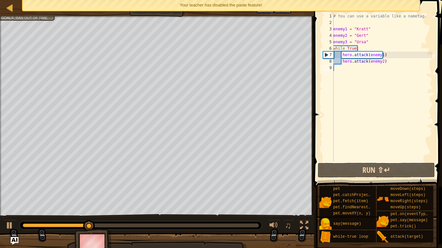
click at [335, 71] on div "# You can use a variable like a nametag. enemy1 = "[PERSON_NAME]" enemy2 = "[PE…" at bounding box center [382, 94] width 100 height 162
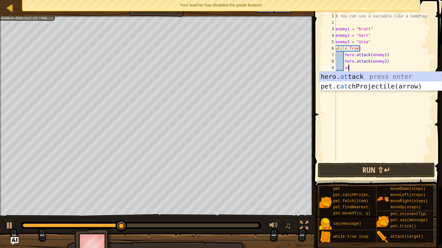
scroll to position [3, 1]
click at [381, 72] on div "hero. at tack press enter pet.c at chProjectile(arrow) press enter" at bounding box center [380, 91] width 122 height 39
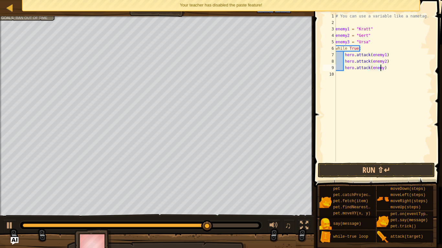
scroll to position [3, 4]
type textarea "hero.attack(enemy3)"
click at [386, 173] on button "Run ⇧↵" at bounding box center [376, 170] width 117 height 15
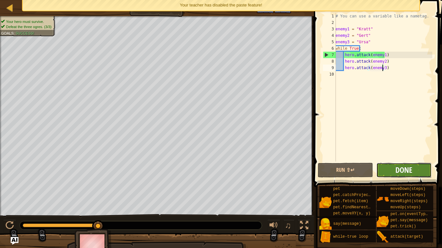
click at [401, 170] on span "Done" at bounding box center [403, 170] width 17 height 10
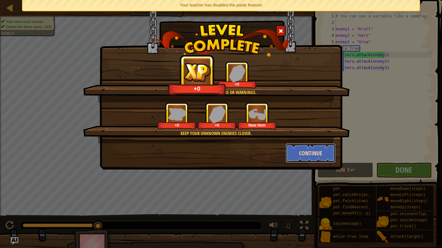
click at [324, 152] on button "Continue" at bounding box center [311, 153] width 50 height 19
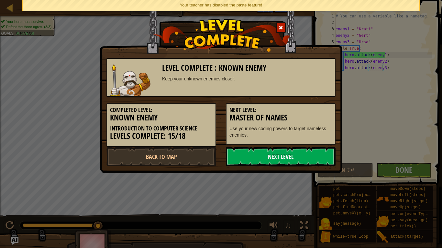
click at [324, 152] on link "Next Level" at bounding box center [281, 156] width 110 height 19
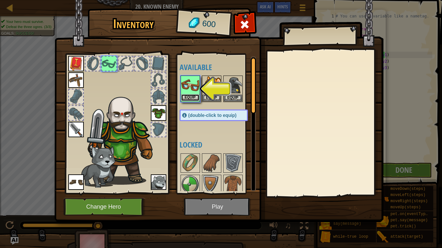
click at [193, 97] on button "Equip" at bounding box center [190, 97] width 18 height 7
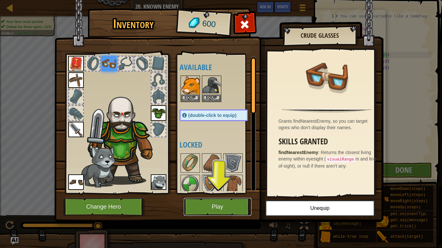
click at [206, 207] on button "Play" at bounding box center [218, 207] width 68 height 18
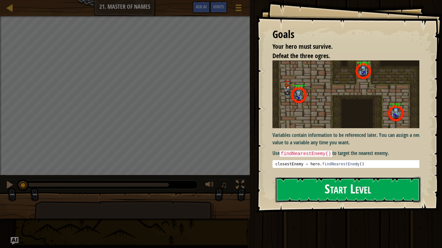
click at [334, 192] on button "Start Level" at bounding box center [347, 190] width 145 height 26
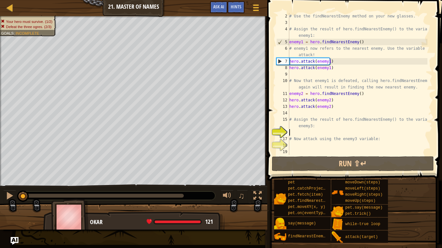
scroll to position [3, 0]
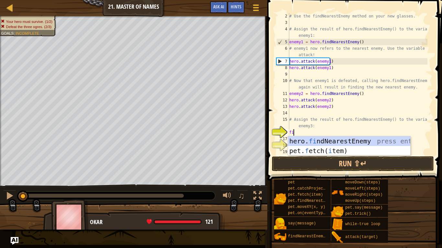
type textarea "fin"
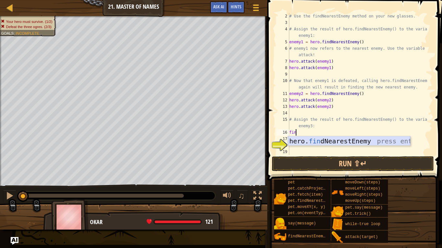
click at [354, 139] on div "hero. fin dNearestEnemy press enter" at bounding box center [349, 151] width 122 height 29
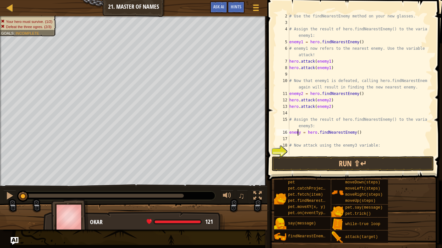
click at [298, 133] on div "# Use the findNearestEnemy method on your new glasses. # Assign the result of h…" at bounding box center [357, 90] width 139 height 155
type textarea "enemy = hero.findNearestEnemy()"
click at [301, 134] on div "# Use the findNearestEnemy method on your new glasses. # Assign the result of h…" at bounding box center [357, 90] width 139 height 155
click at [298, 132] on div "# Use the findNearestEnemy method on your new glasses. # Assign the result of h…" at bounding box center [357, 90] width 139 height 155
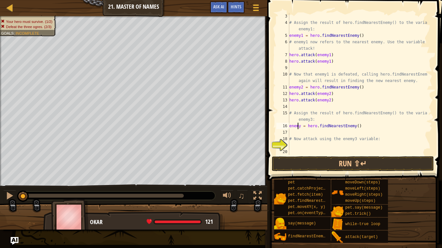
click at [298, 126] on div "# Assign the result of hero.findNearestEnemy() to the variable enemy1: enemy1 =…" at bounding box center [357, 90] width 139 height 155
type textarea "enemy3 = hero.findNearestEnemy()"
click at [298, 150] on div "# Assign the result of hero.findNearestEnemy() to the variable enemy1: enemy1 =…" at bounding box center [357, 90] width 139 height 155
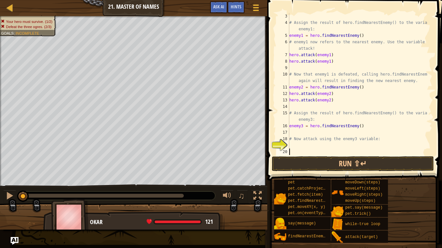
click at [297, 146] on div "# Assign the result of hero.findNearestEnemy() to the variable enemy1: enemy1 =…" at bounding box center [357, 90] width 139 height 155
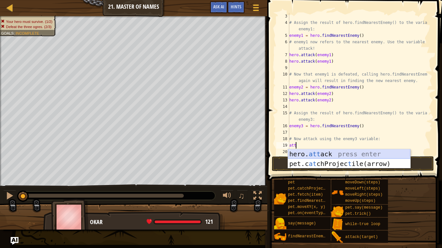
click at [330, 155] on div "hero. att ack press enter pet.c at chProjec t ile(arrow) press enter" at bounding box center [349, 168] width 122 height 39
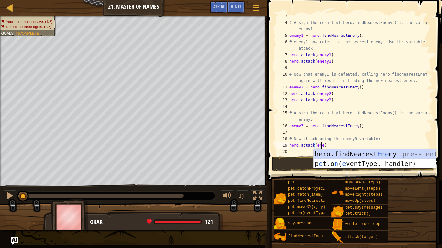
scroll to position [3, 3]
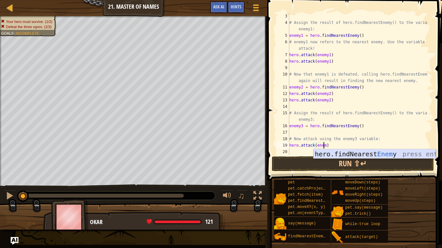
click at [341, 154] on div "hero.findNearest Enem y press enter" at bounding box center [374, 163] width 122 height 29
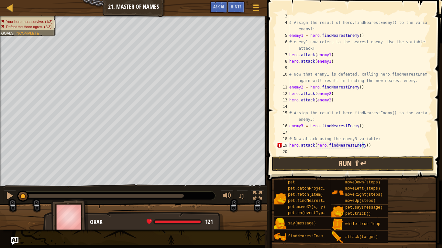
scroll to position [3, 6]
click at [372, 147] on div "# Assign the result of hero.findNearestEnemy() to the variable enemy1: enemy1 =…" at bounding box center [357, 90] width 139 height 155
click at [387, 163] on button "Run ⇧↵" at bounding box center [353, 164] width 162 height 15
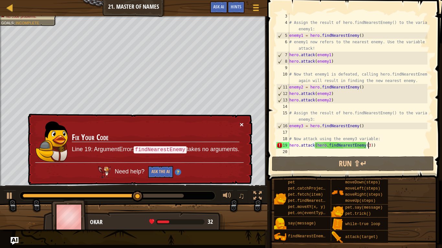
click at [242, 126] on button "×" at bounding box center [242, 124] width 4 height 7
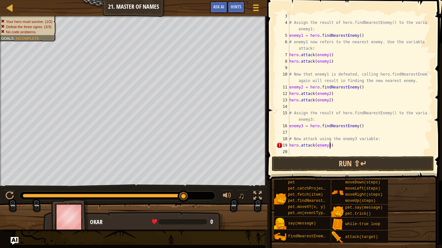
scroll to position [3, 3]
type textarea "hero.attack(enemy3)"
click at [378, 164] on button "Run ⇧↵" at bounding box center [353, 164] width 162 height 15
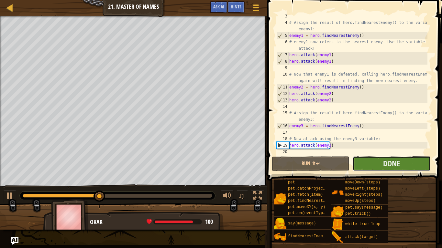
drag, startPoint x: 378, startPoint y: 165, endPoint x: 401, endPoint y: 166, distance: 22.6
click at [401, 166] on button "Done" at bounding box center [392, 164] width 78 height 15
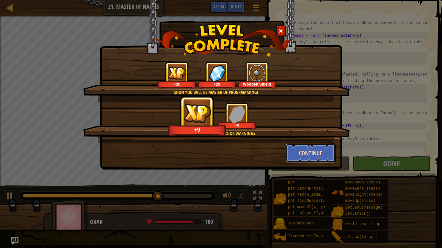
click at [309, 153] on button "Continue" at bounding box center [311, 153] width 50 height 19
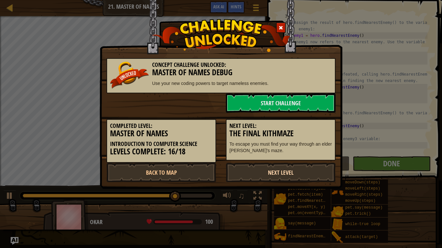
click at [256, 177] on link "Next Level" at bounding box center [281, 172] width 110 height 19
